Goal: Information Seeking & Learning: Learn about a topic

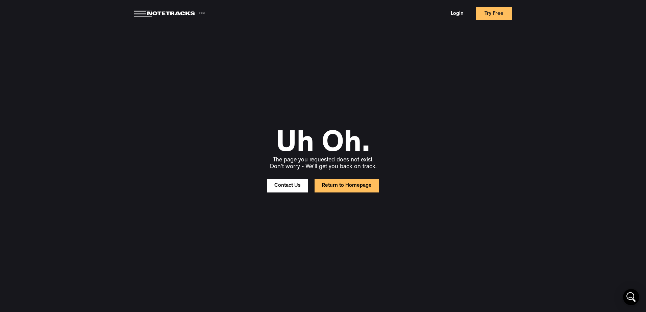
click at [341, 186] on link "Return to Homepage" at bounding box center [346, 186] width 64 height 14
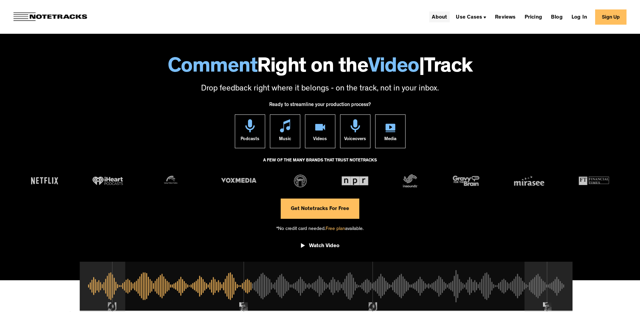
click at [445, 15] on link "About" at bounding box center [439, 16] width 21 height 11
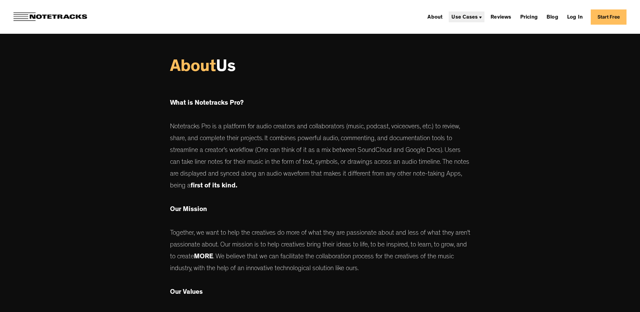
click at [478, 17] on div "Use Cases" at bounding box center [465, 17] width 26 height 5
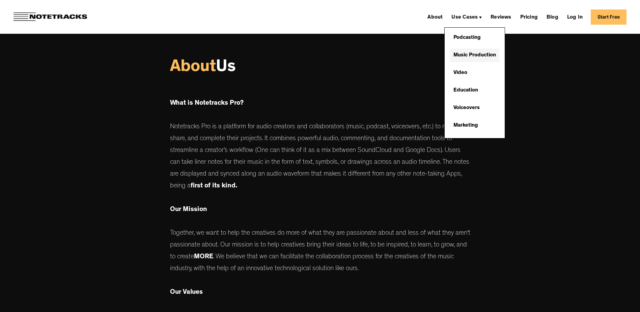
click at [480, 56] on link "Music Production" at bounding box center [474, 56] width 49 height 14
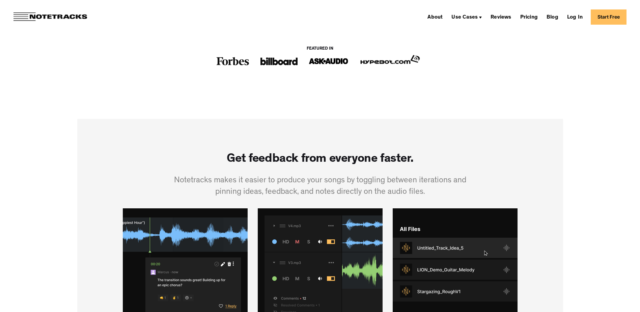
scroll to position [304, 0]
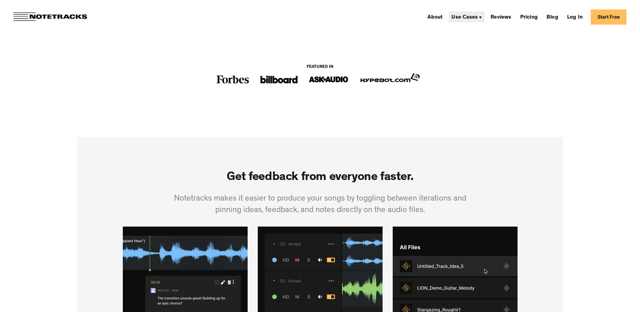
click at [485, 17] on div "Use Cases" at bounding box center [467, 16] width 36 height 11
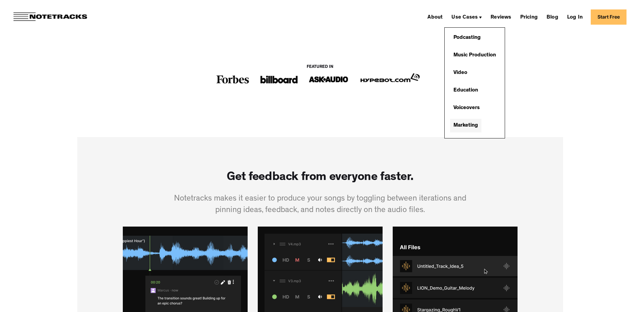
click at [471, 127] on link "Marketing" at bounding box center [465, 126] width 31 height 14
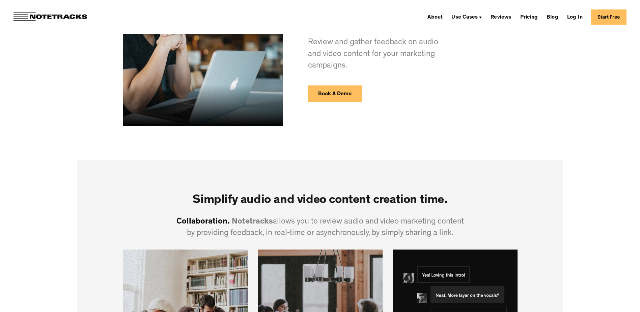
scroll to position [34, 0]
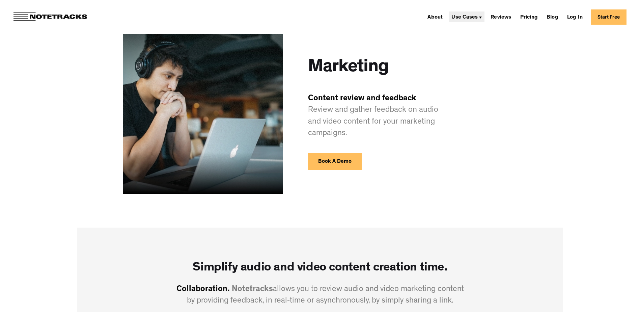
click at [482, 18] on img at bounding box center [480, 18] width 3 height 2
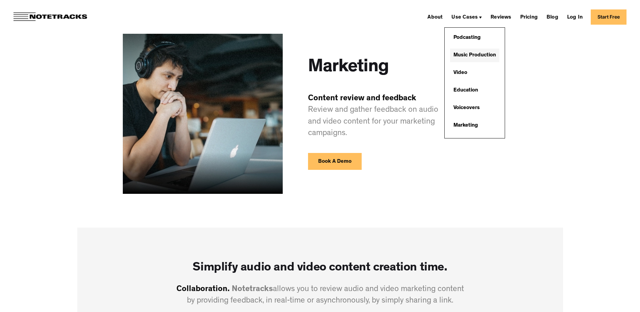
click at [482, 57] on link "Music Production" at bounding box center [474, 56] width 49 height 14
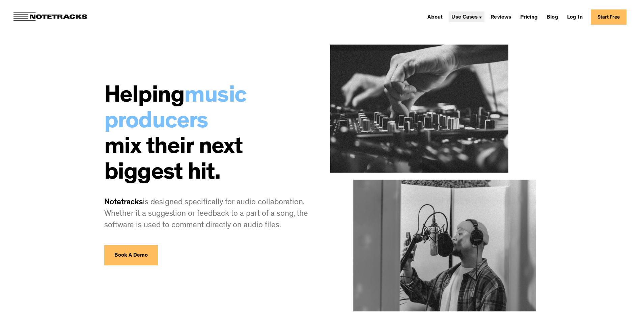
click at [482, 18] on img at bounding box center [480, 18] width 3 height 2
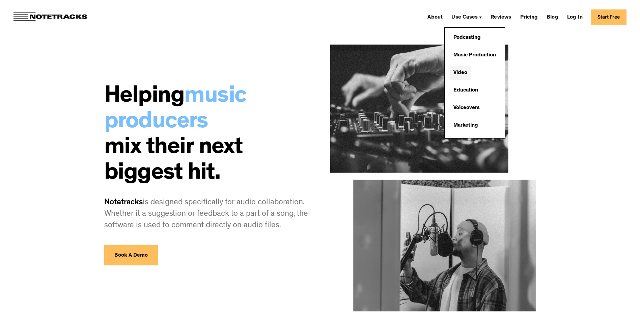
click at [471, 75] on link "Video" at bounding box center [460, 73] width 21 height 14
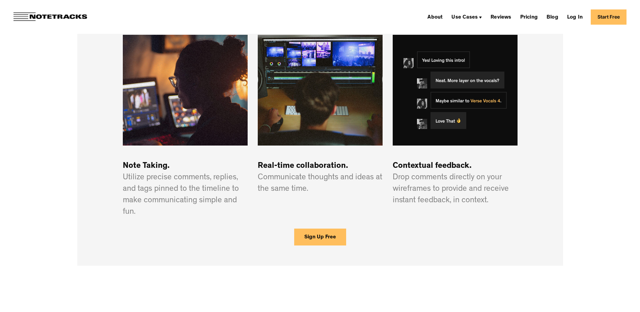
scroll to position [236, 0]
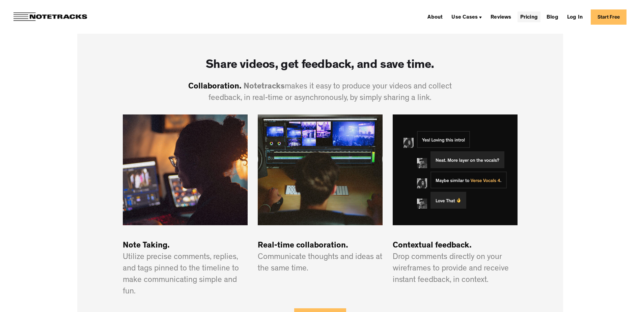
click at [528, 20] on link "Pricing" at bounding box center [529, 16] width 23 height 11
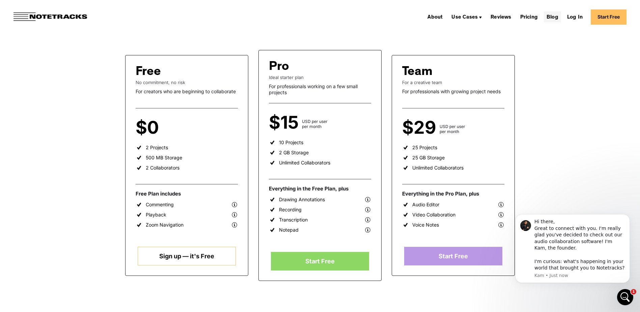
click at [552, 16] on link "Blog" at bounding box center [552, 16] width 17 height 11
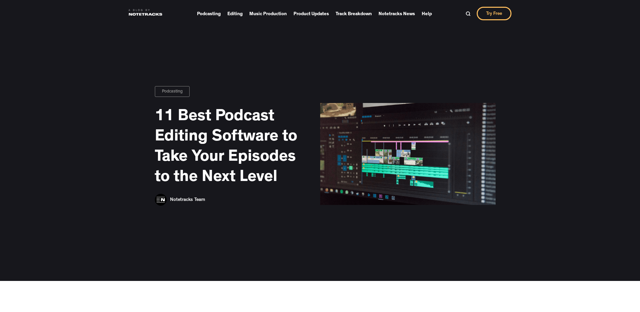
click at [333, 37] on div "Podcasting 11 Best Podcast Editing Software to Take Your Episodes to the Next L…" at bounding box center [320, 140] width 640 height 281
drag, startPoint x: 333, startPoint y: 37, endPoint x: 292, endPoint y: 43, distance: 41.0
click at [292, 43] on div "Podcasting 11 Best Podcast Editing Software to Take Your Episodes to the Next L…" at bounding box center [320, 140] width 640 height 281
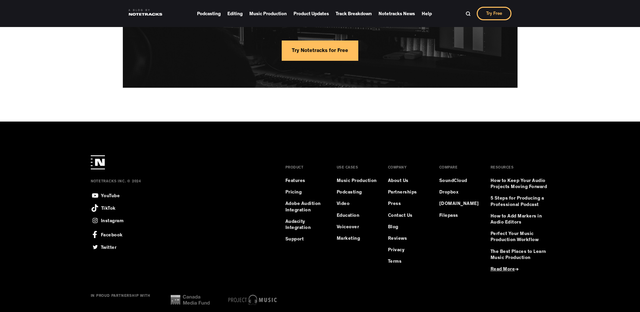
scroll to position [1027, 0]
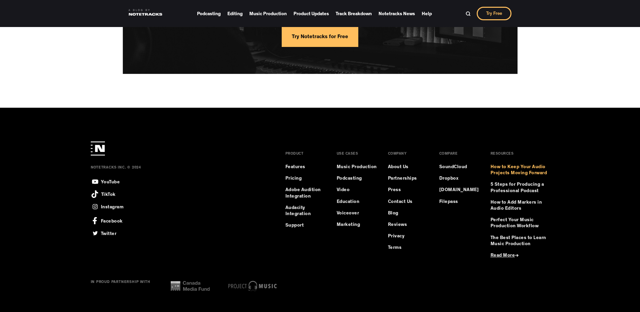
click at [520, 170] on link "How to Keep Your Audio Projects Moving Forward" at bounding box center [520, 170] width 59 height 12
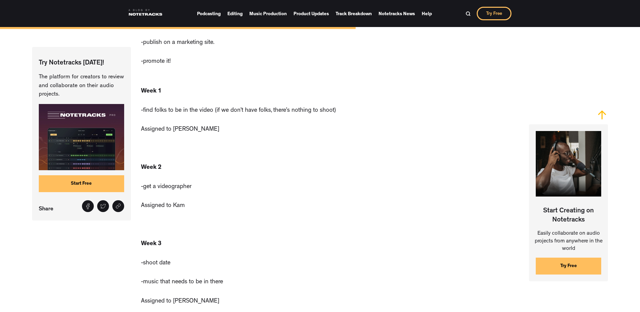
scroll to position [2601, 0]
